Goal: Information Seeking & Learning: Learn about a topic

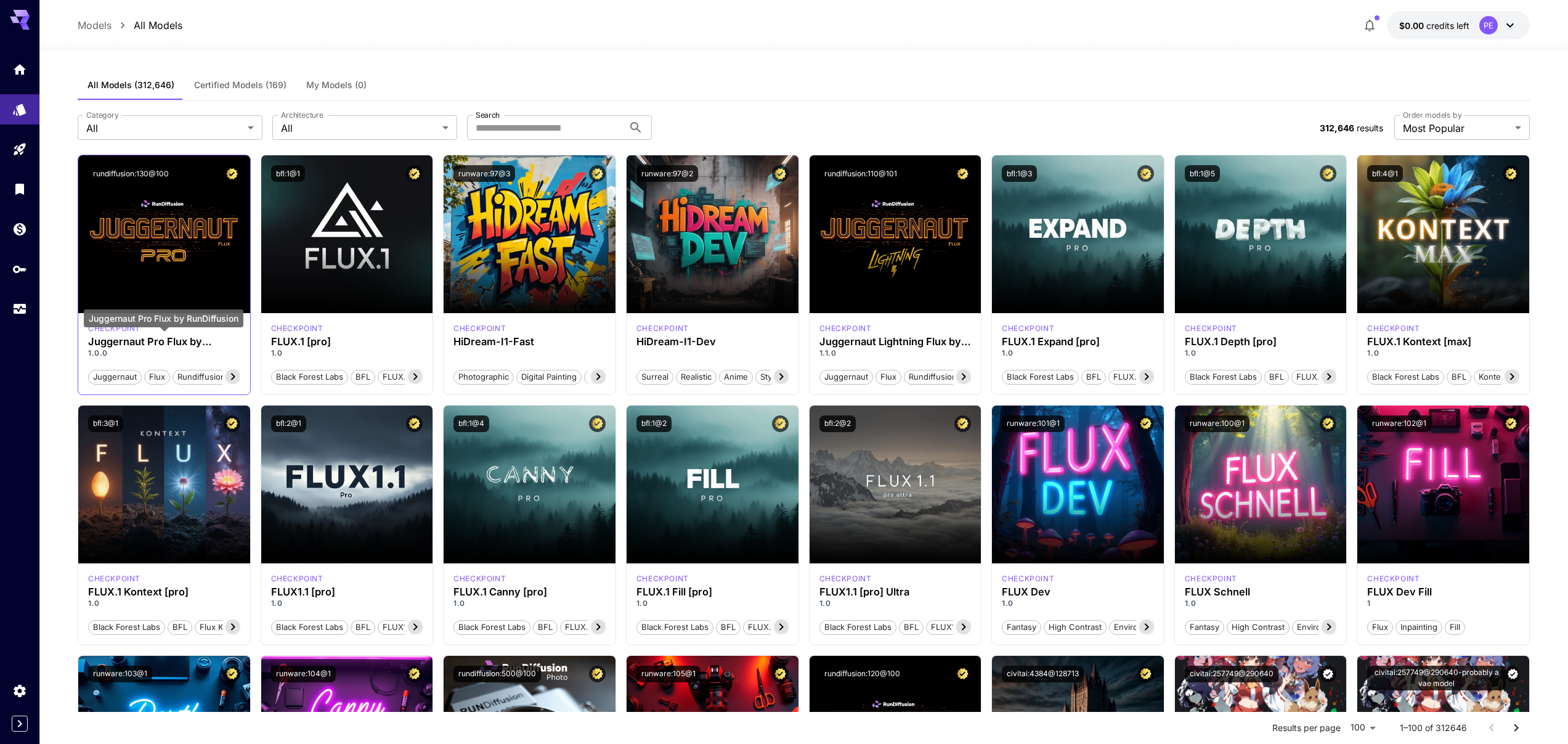
click at [193, 343] on h3 "Juggernaut Pro Flux by RunDiffusion" at bounding box center [164, 342] width 152 height 12
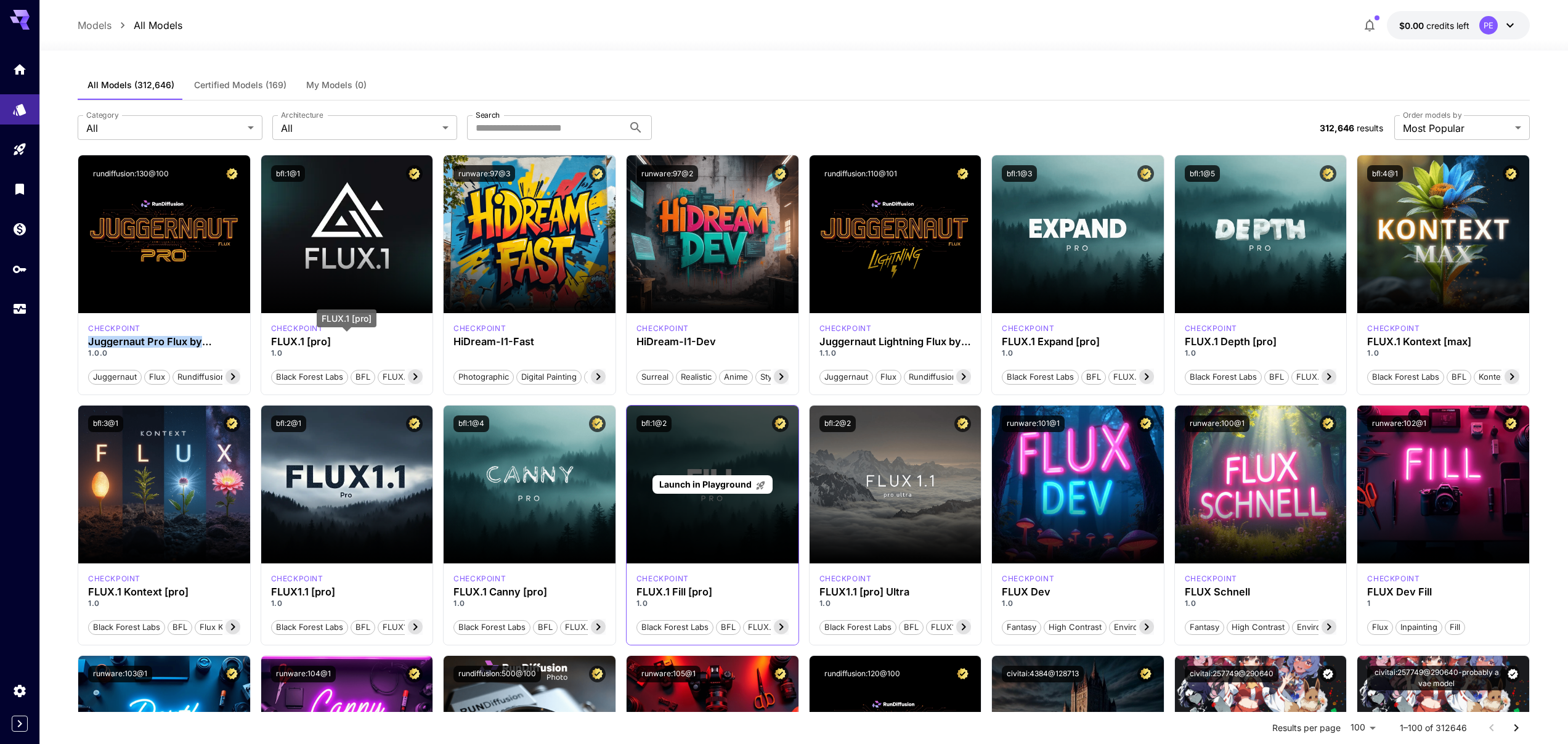
copy h3 "Juggernaut Pro Flux by RunDiffusion"
